Goal: Task Accomplishment & Management: Use online tool/utility

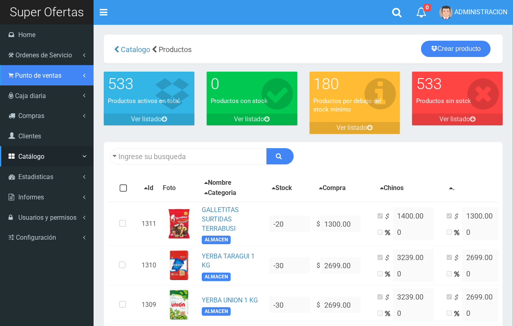
click at [37, 76] on span "Punto de ventas" at bounding box center [38, 76] width 46 height 8
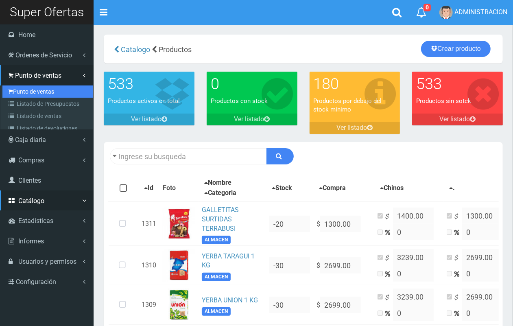
click at [43, 89] on link "Punto de ventas" at bounding box center [47, 91] width 91 height 12
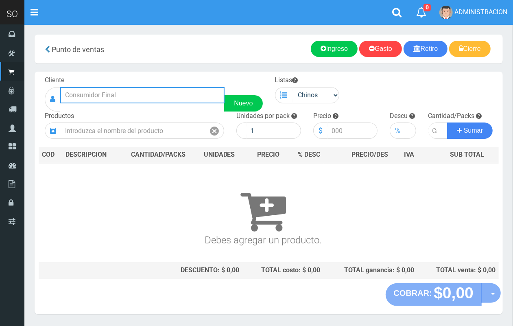
drag, startPoint x: 174, startPoint y: 92, endPoint x: 121, endPoint y: 7, distance: 99.8
click at [174, 92] on input "text" at bounding box center [142, 95] width 164 height 16
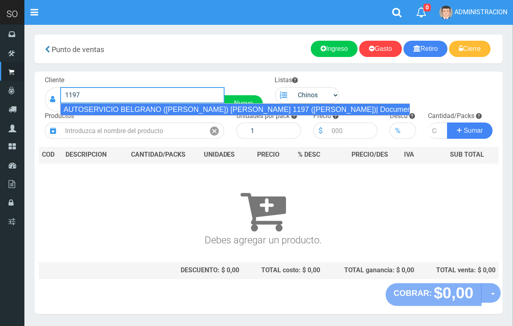
drag, startPoint x: 162, startPoint y: 104, endPoint x: 275, endPoint y: 119, distance: 114.2
click at [163, 105] on div "AUTOSERVICIO BELGRANO (JULIAN) BELGRANO 1197 (LUJAN)| Documento: 123456755 | Te…" at bounding box center [235, 109] width 350 height 12
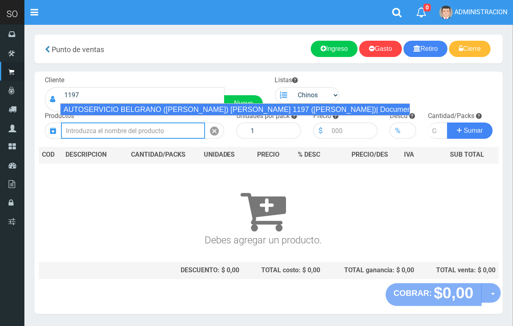
type input "AUTOSERVICIO BELGRANO (JULIAN) BELGRANO 1197 (LUJAN)| Documento: 123456755 | Te…"
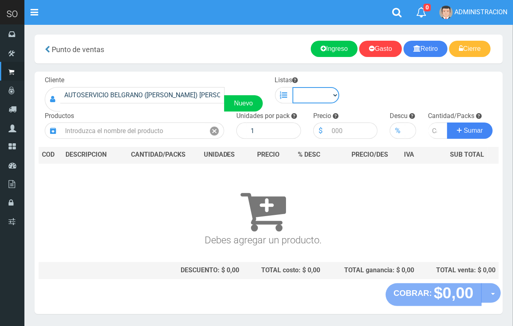
drag, startPoint x: 316, startPoint y: 93, endPoint x: 320, endPoint y: 102, distance: 10.1
click at [316, 93] on select "Chinos . ." at bounding box center [316, 95] width 47 height 16
select select "1"
click at [293, 87] on select "Chinos . ." at bounding box center [316, 95] width 47 height 16
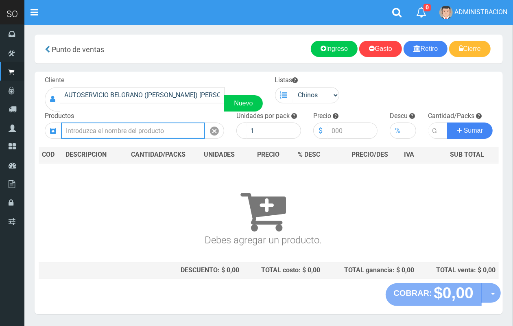
drag, startPoint x: 173, startPoint y: 131, endPoint x: 169, endPoint y: 123, distance: 9.3
click at [173, 131] on input "text" at bounding box center [133, 131] width 144 height 16
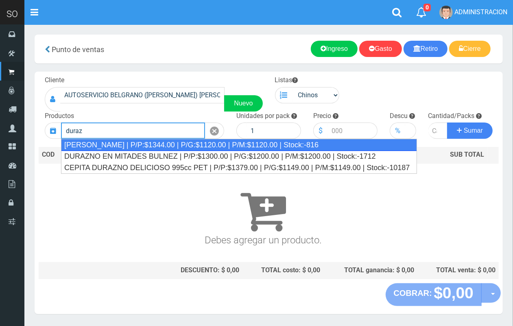
click at [142, 142] on div "DURAZNO ELISA | P/P:$1344.00 | P/G:$1120.00 | P/M:$1120.00 | Stock:-816" at bounding box center [239, 145] width 356 height 12
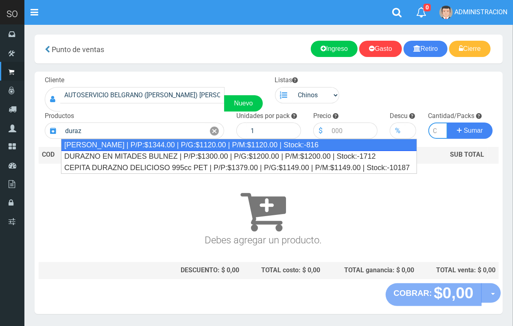
type input "DURAZNO ELISA | P/P:$1344.00 | P/G:$1120.00 | P/M:$1120.00 | Stock:-816"
type input "12"
type input "1344.00"
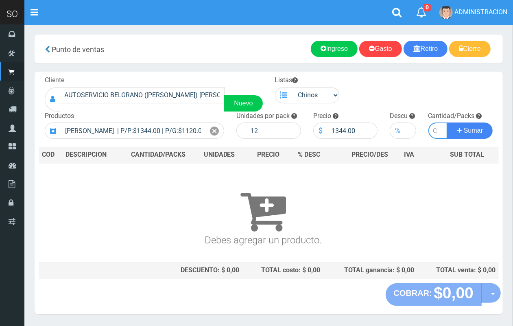
type input "2"
type input "1"
click at [447, 123] on button "Sumar" at bounding box center [470, 131] width 46 height 16
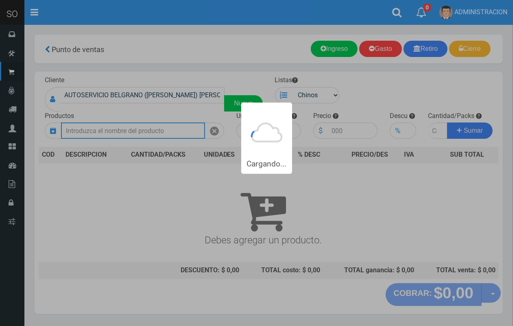
scroll to position [0, 0]
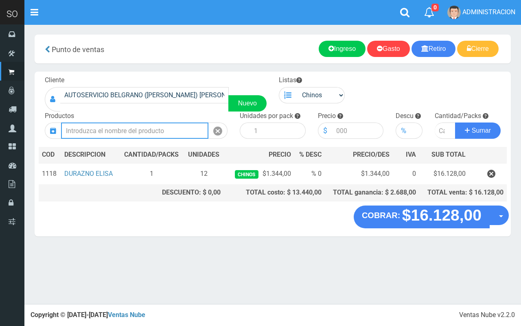
click at [153, 135] on input "text" at bounding box center [134, 131] width 147 height 16
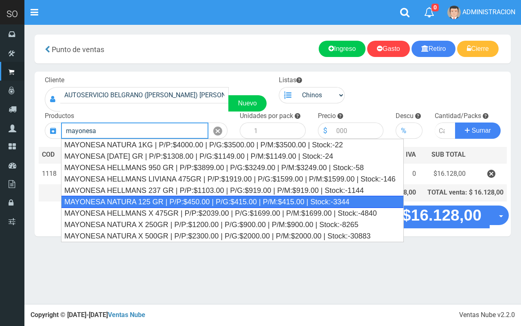
click at [168, 207] on div "MAYONESA NATURA 125 GR | P/P:$450.00 | P/G:$415.00 | P/M:$415.00 | Stock:-3344" at bounding box center [232, 202] width 343 height 12
type input "MAYONESA NATURA 125 GR | P/P:$450.00 | P/G:$415.00 | P/M:$415.00 | Stock:-3344"
type input "20"
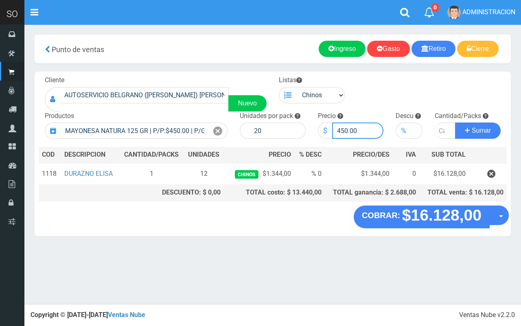
click at [344, 129] on input "450.00" at bounding box center [358, 131] width 52 height 16
type input "480.00"
click at [439, 127] on input "number" at bounding box center [445, 131] width 21 height 16
type input "2"
click at [455, 123] on button "Sumar" at bounding box center [478, 131] width 46 height 16
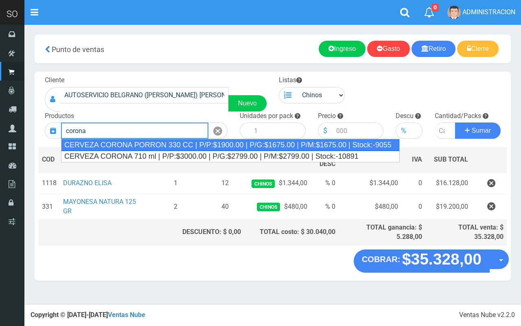
click at [322, 140] on div "CERVEZA CORONA PORRON 330 CC | P/P:$1900.00 | P/G:$1675.00 | P/M:$1675.00 | Sto…" at bounding box center [230, 145] width 339 height 12
type input "CERVEZA CORONA PORRON 330 CC | P/P:$1900.00 | P/G:$1675.00 | P/M:$1675.00 | Sto…"
type input "24"
type input "1900.00"
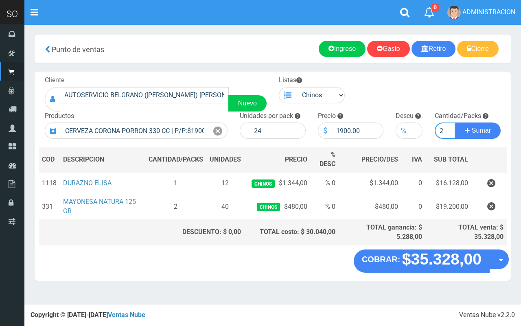
type input "2"
click at [455, 123] on button "Sumar" at bounding box center [478, 131] width 46 height 16
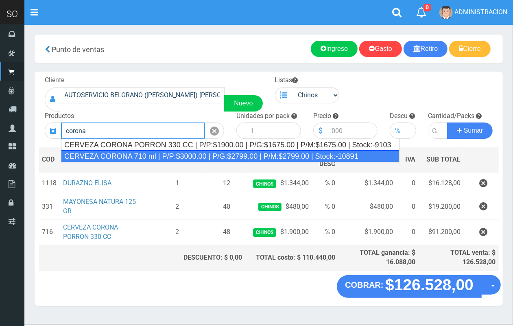
click at [298, 162] on div "CERVEZA CORONA 710 ml | P/P:$3000.00 | P/G:$2799.00 | P/M:$2799.00 | Stock:-108…" at bounding box center [230, 156] width 339 height 12
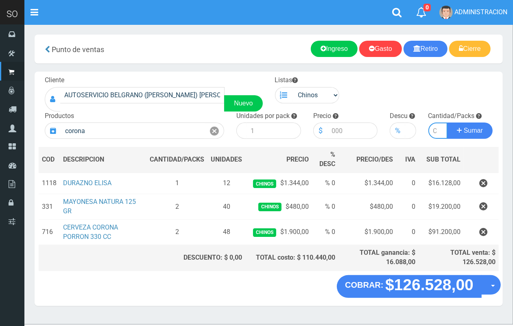
type input "CERVEZA CORONA 710 ml | P/P:$3000.00 | P/G:$2799.00 | P/M:$2799.00 | Stock:-108…"
type input "12"
type input "3000.00"
type input "2"
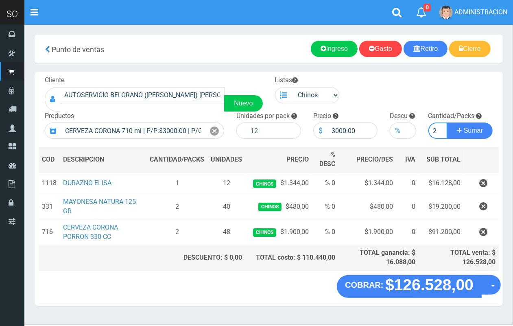
click at [447, 123] on button "Sumar" at bounding box center [470, 131] width 46 height 16
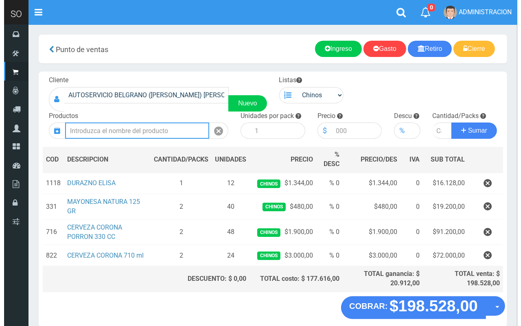
scroll to position [38, 0]
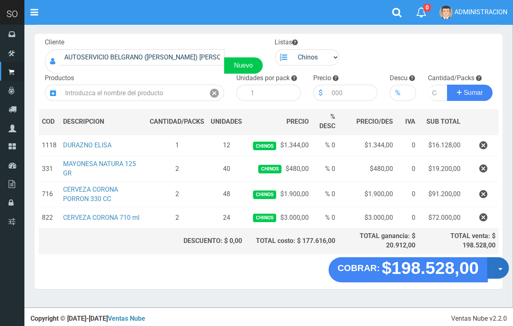
click at [495, 275] on button "Opciones" at bounding box center [499, 268] width 22 height 22
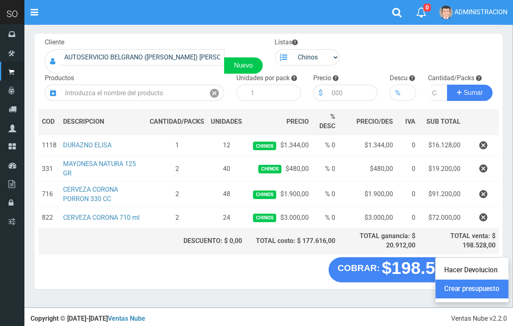
click at [483, 286] on link "Crear presupuesto" at bounding box center [472, 289] width 73 height 19
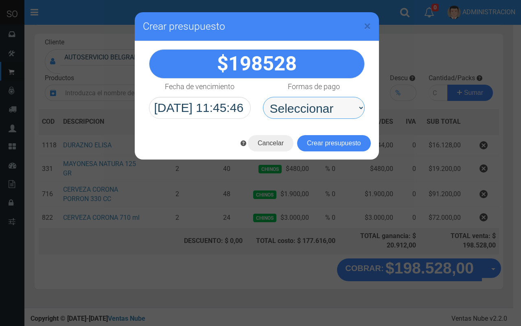
drag, startPoint x: 333, startPoint y: 105, endPoint x: 324, endPoint y: 118, distance: 16.4
click at [330, 108] on select "Seleccionar Efectivo Tarjeta de Crédito Depósito Débito" at bounding box center [314, 108] width 102 height 22
select select "Efectivo"
click at [263, 97] on select "Seleccionar Efectivo Tarjeta de Crédito Depósito Débito" at bounding box center [314, 108] width 102 height 22
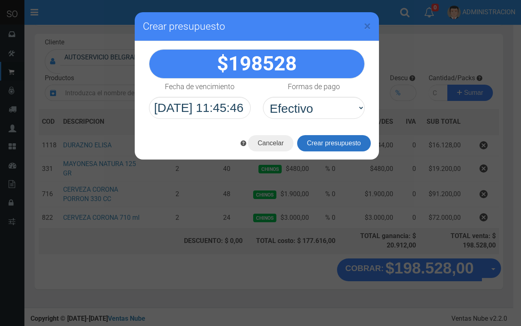
drag, startPoint x: 328, startPoint y: 141, endPoint x: 397, endPoint y: 140, distance: 68.8
click at [328, 141] on button "Crear presupuesto" at bounding box center [334, 143] width 74 height 16
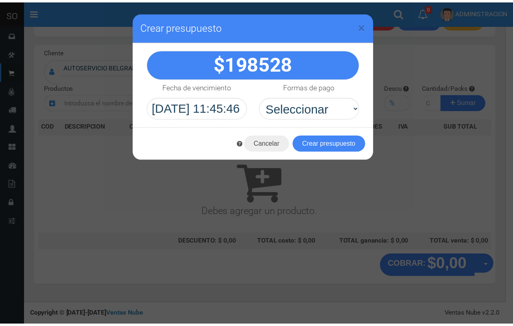
scroll to position [24, 0]
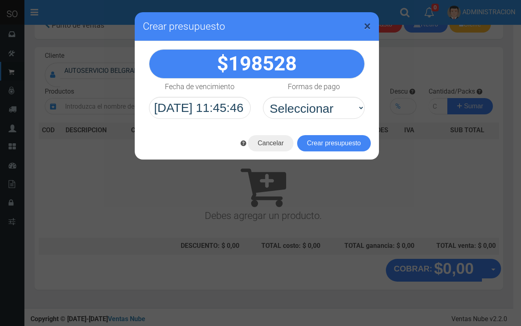
click at [367, 25] on span "×" at bounding box center [367, 25] width 7 height 15
